Goal: Task Accomplishment & Management: Manage account settings

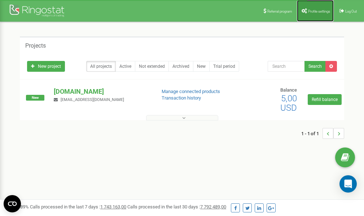
click at [311, 8] on link "Profile settings" at bounding box center [315, 11] width 37 height 22
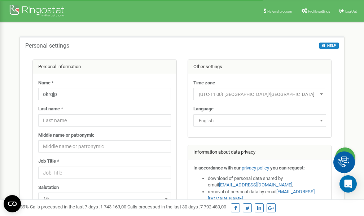
scroll to position [36, 0]
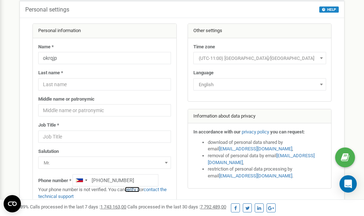
click at [136, 190] on link "verify it" at bounding box center [132, 189] width 15 height 5
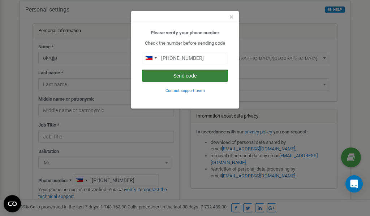
click at [197, 75] on button "Send code" at bounding box center [185, 76] width 86 height 12
